Goal: Task Accomplishment & Management: Manage account settings

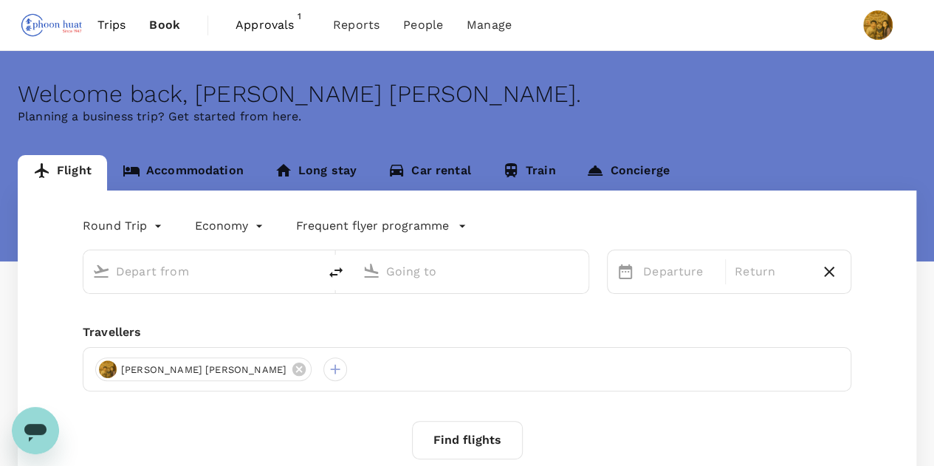
click at [284, 33] on span "Approvals" at bounding box center [273, 25] width 74 height 18
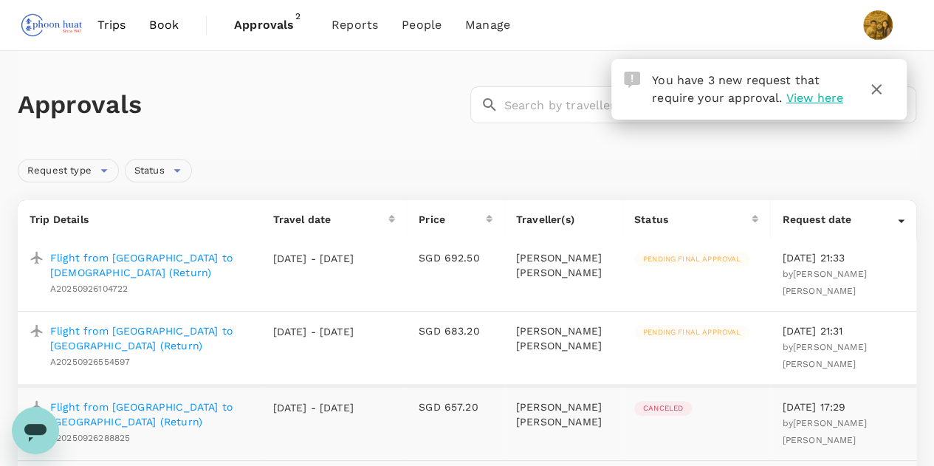
click at [809, 97] on span "View here" at bounding box center [814, 98] width 57 height 14
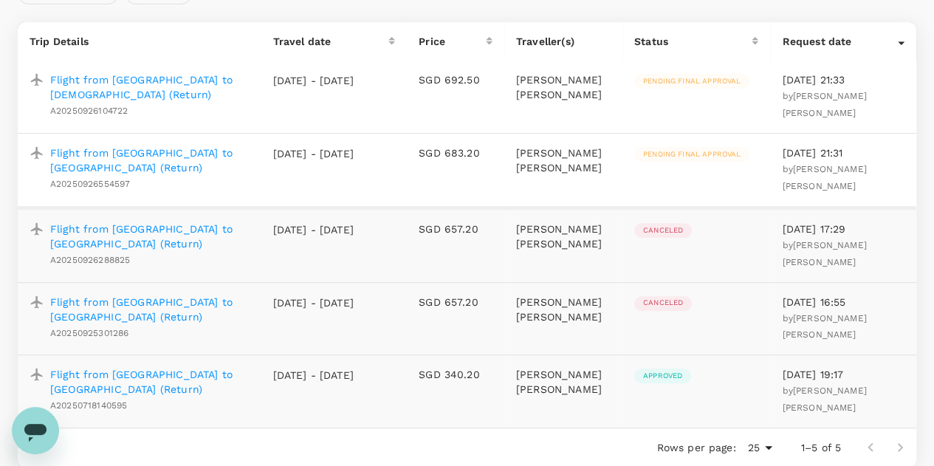
scroll to position [148, 0]
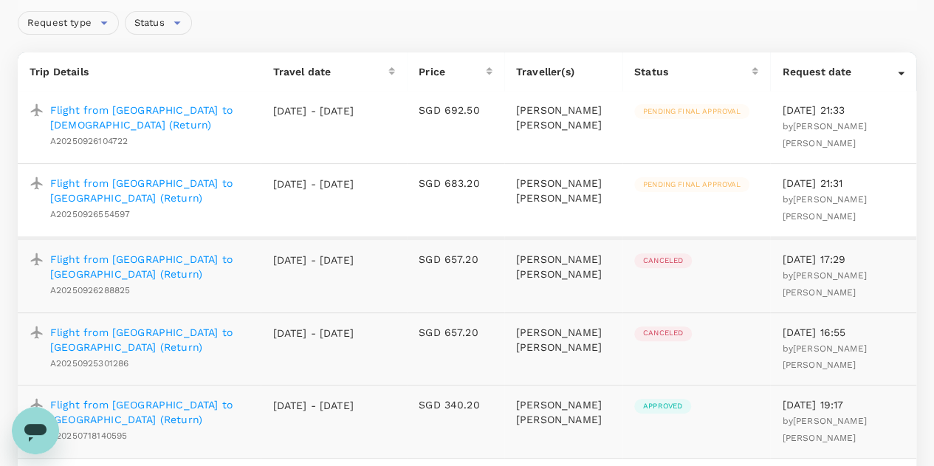
click at [160, 176] on p "Flight from [GEOGRAPHIC_DATA] to [GEOGRAPHIC_DATA] (Return)" at bounding box center [149, 191] width 199 height 30
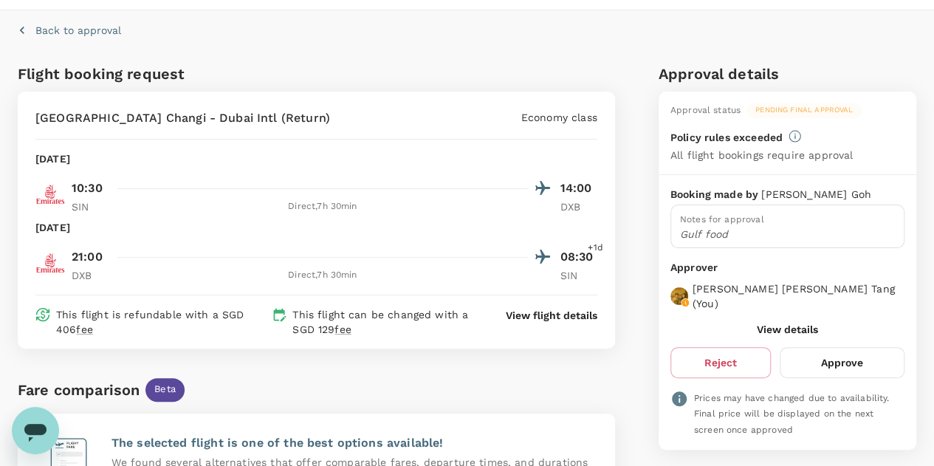
scroll to position [74, 0]
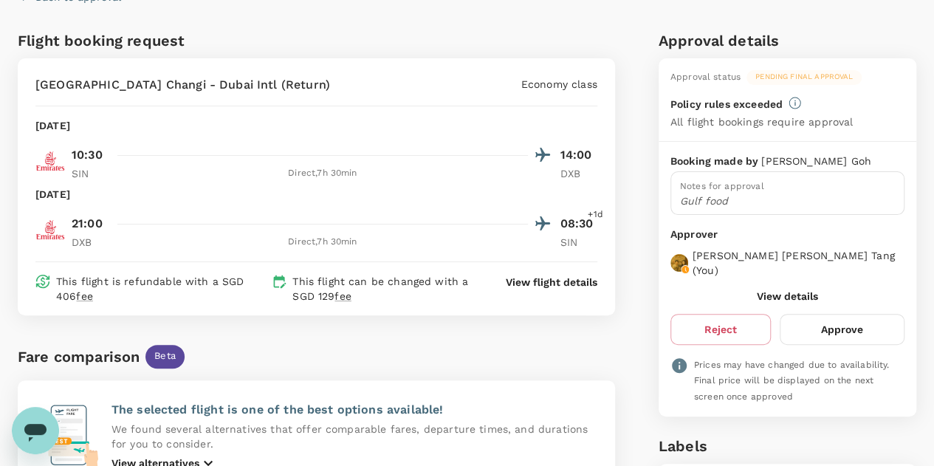
click at [846, 314] on button "Approve" at bounding box center [842, 329] width 125 height 31
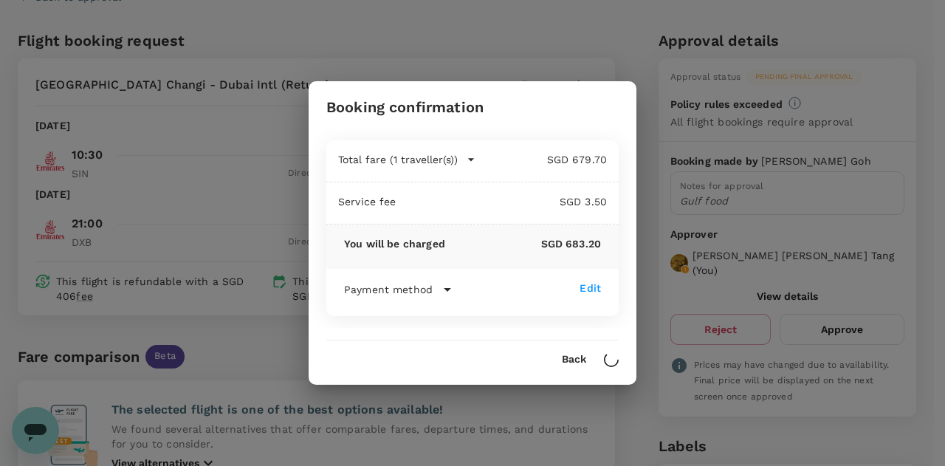
click at [511, 315] on div "Payment method Edit Direct payment (Deposit) Phoon Huat Pte Ltd Booking date [D…" at bounding box center [472, 292] width 292 height 47
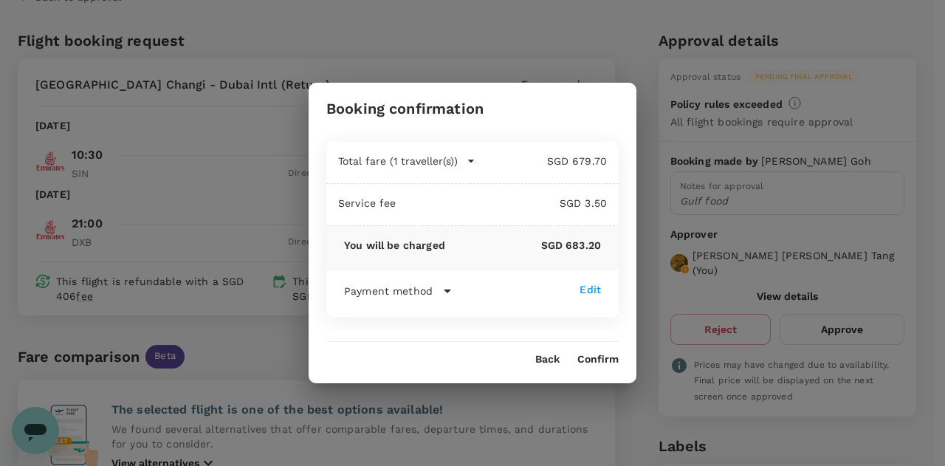
click at [593, 359] on button "Confirm" at bounding box center [597, 360] width 41 height 12
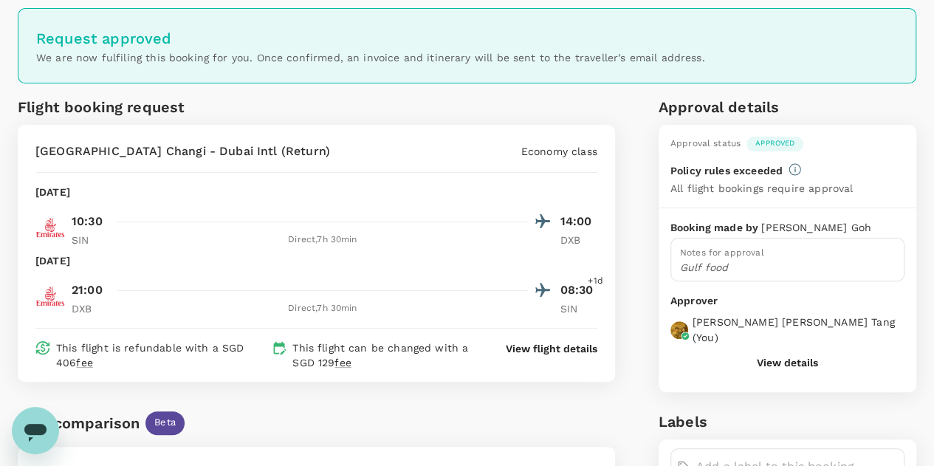
scroll to position [0, 0]
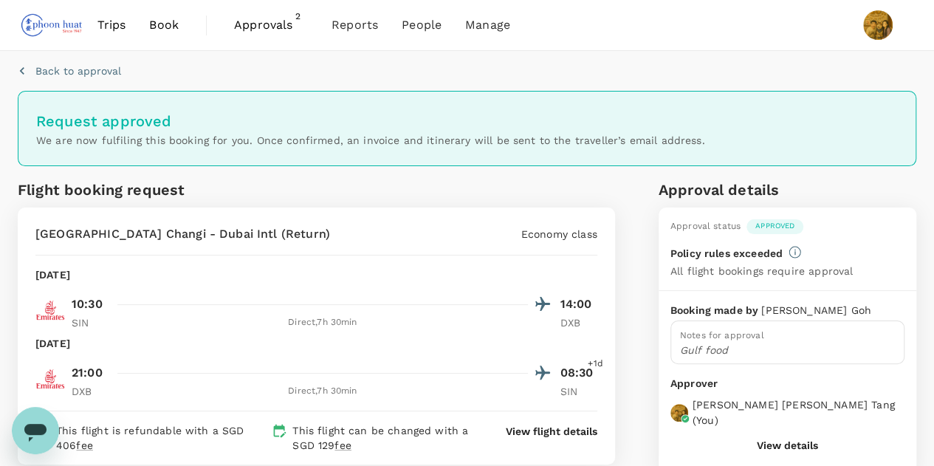
click at [289, 16] on span "Approvals" at bounding box center [271, 25] width 74 height 18
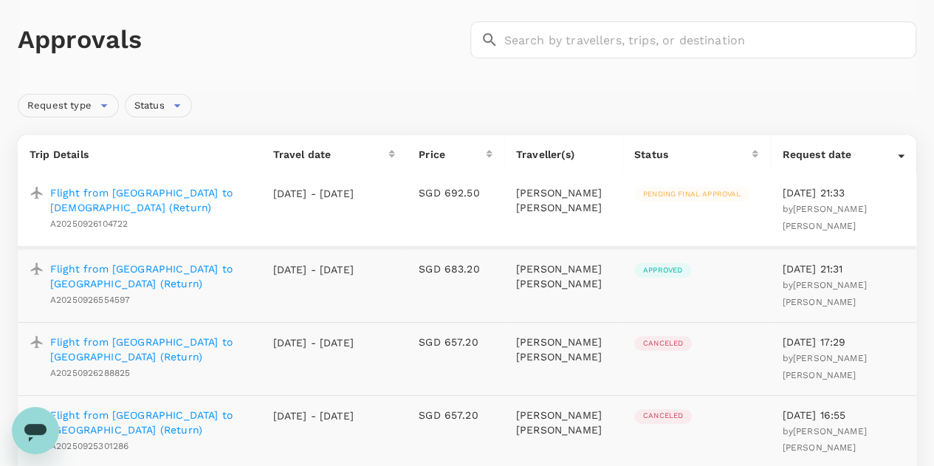
scroll to position [148, 0]
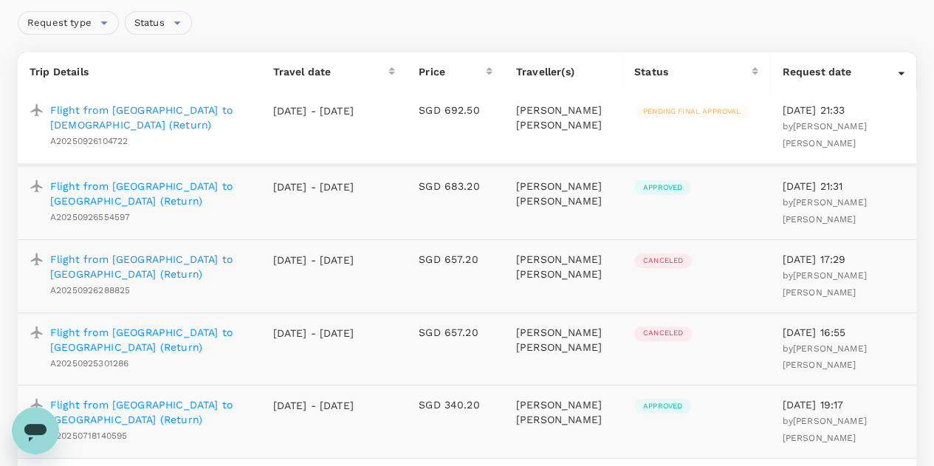
click at [634, 126] on td "Pending final approval" at bounding box center [697, 128] width 148 height 74
click at [203, 105] on p "Flight from [GEOGRAPHIC_DATA] to [DEMOGRAPHIC_DATA] (Return)" at bounding box center [149, 118] width 199 height 30
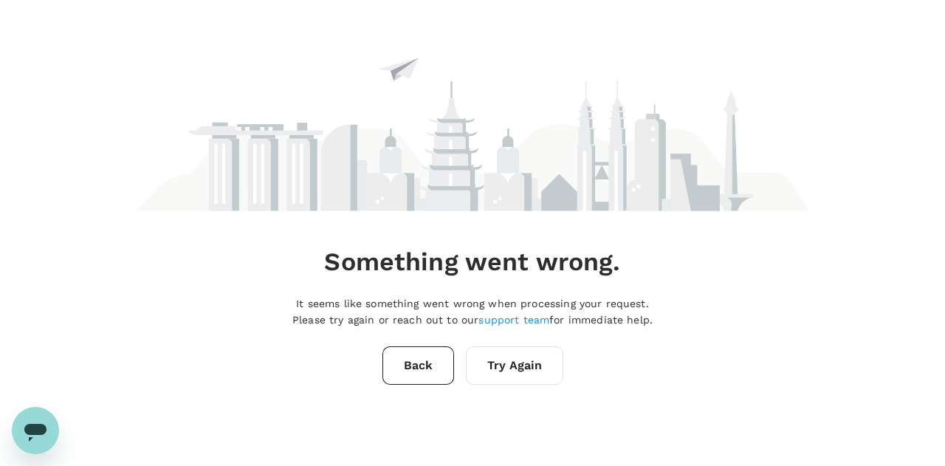
click at [481, 360] on button "Try Again" at bounding box center [514, 365] width 97 height 38
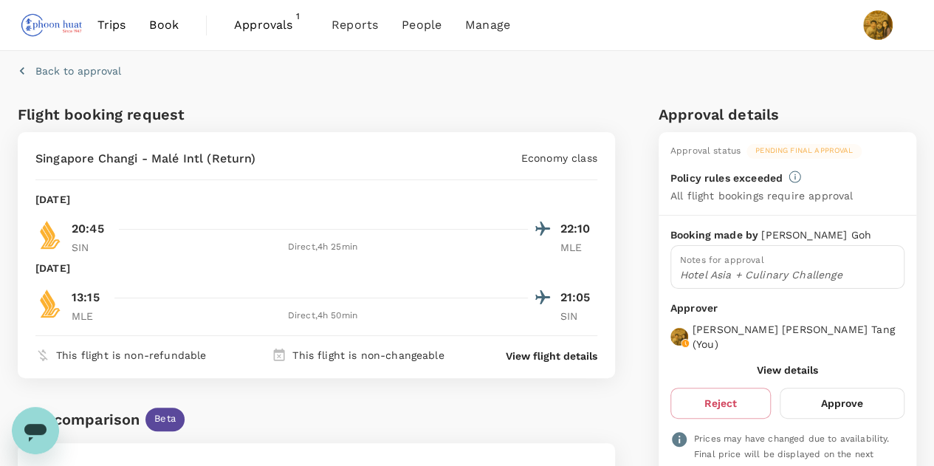
click at [268, 24] on span "Approvals" at bounding box center [271, 25] width 74 height 18
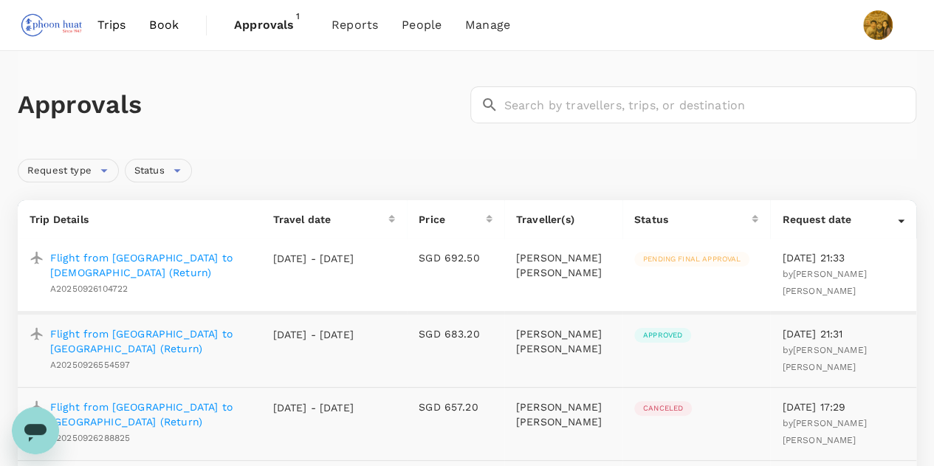
click at [232, 253] on p "Flight from [GEOGRAPHIC_DATA] to [DEMOGRAPHIC_DATA] (Return)" at bounding box center [149, 265] width 199 height 30
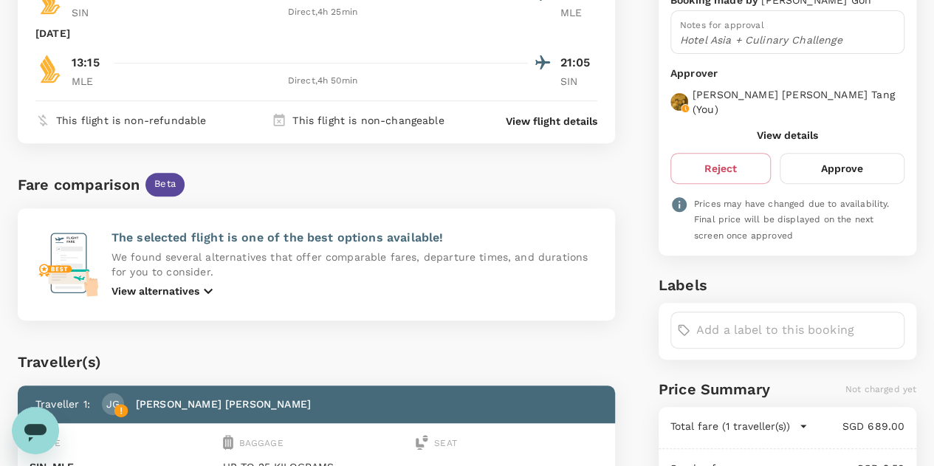
scroll to position [126, 0]
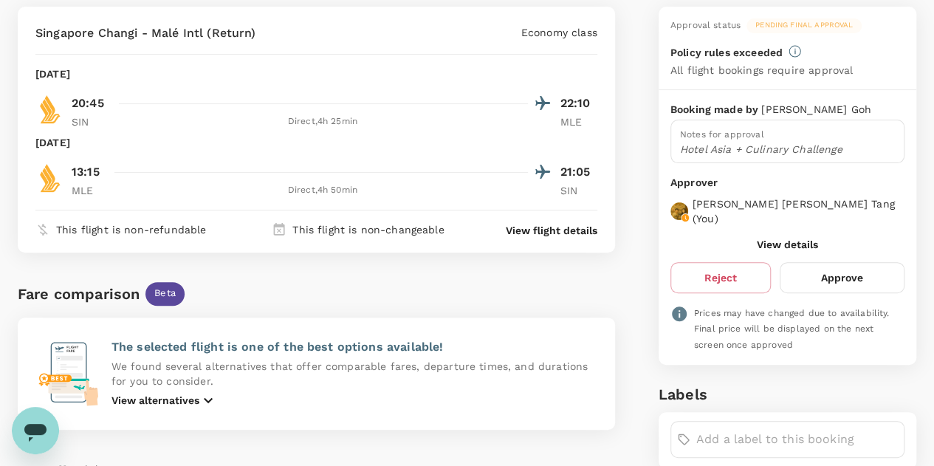
click at [824, 262] on button "Approve" at bounding box center [842, 277] width 125 height 31
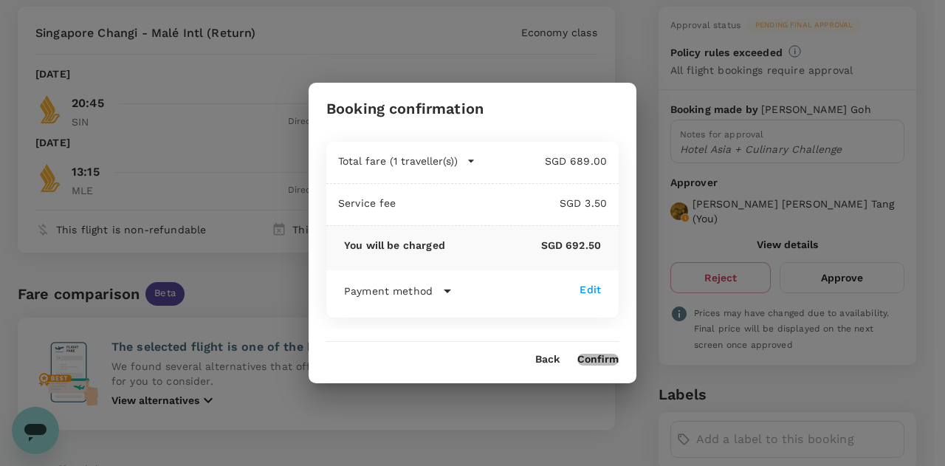
click at [588, 357] on button "Confirm" at bounding box center [597, 360] width 41 height 12
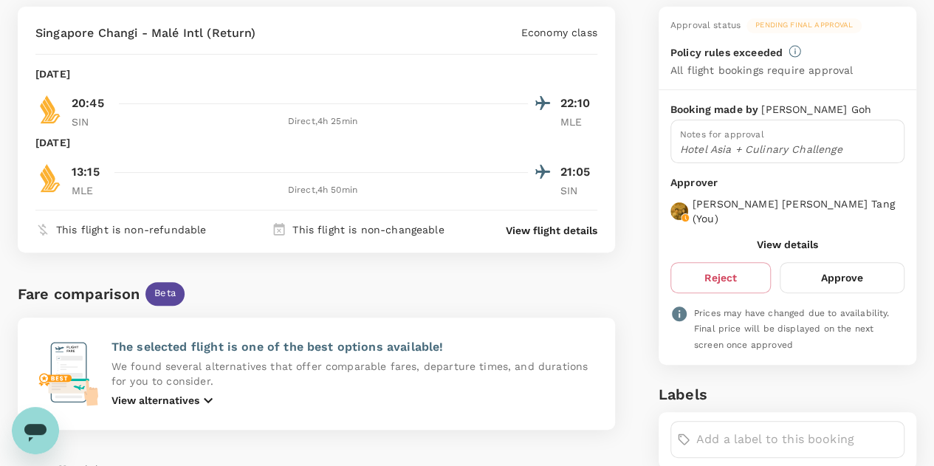
scroll to position [0, 0]
